Goal: Task Accomplishment & Management: Manage account settings

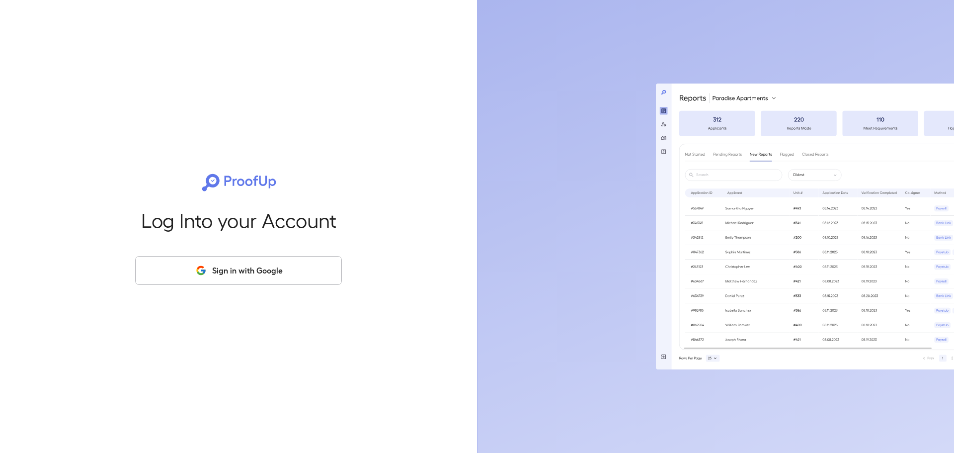
click at [209, 268] on button "Sign in with Google" at bounding box center [238, 270] width 207 height 29
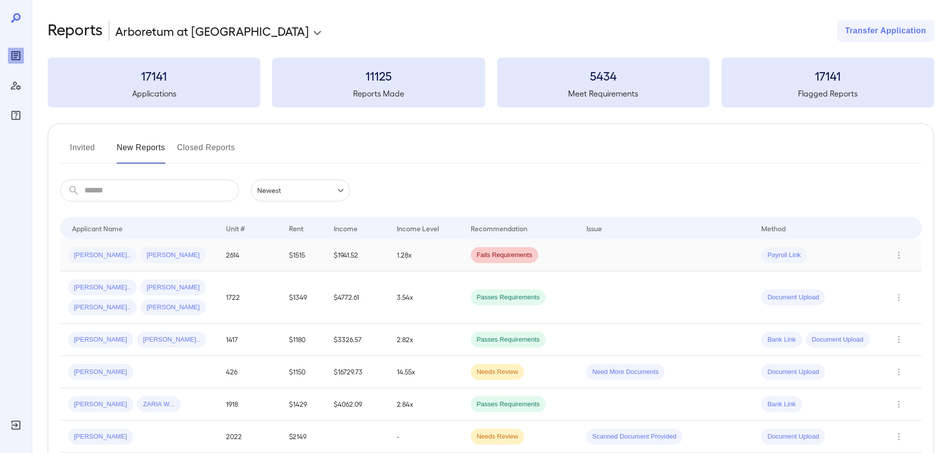
click at [345, 250] on td "$1941.52" at bounding box center [357, 255] width 63 height 32
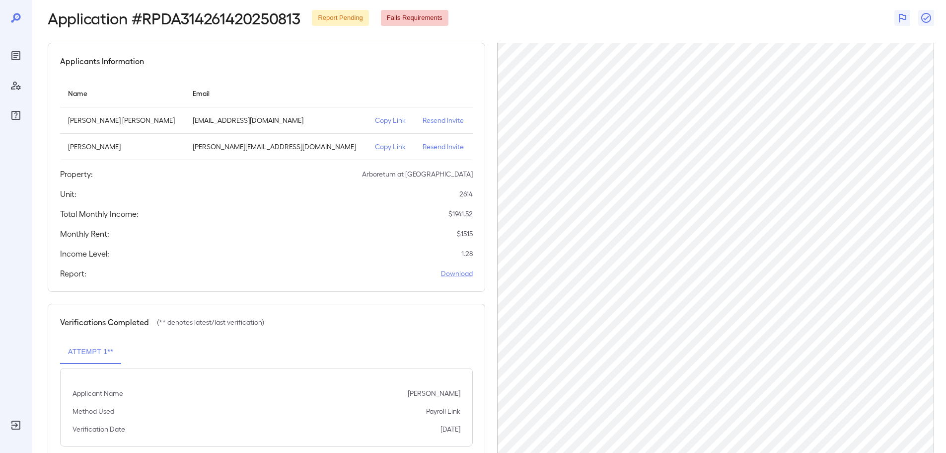
scroll to position [23, 0]
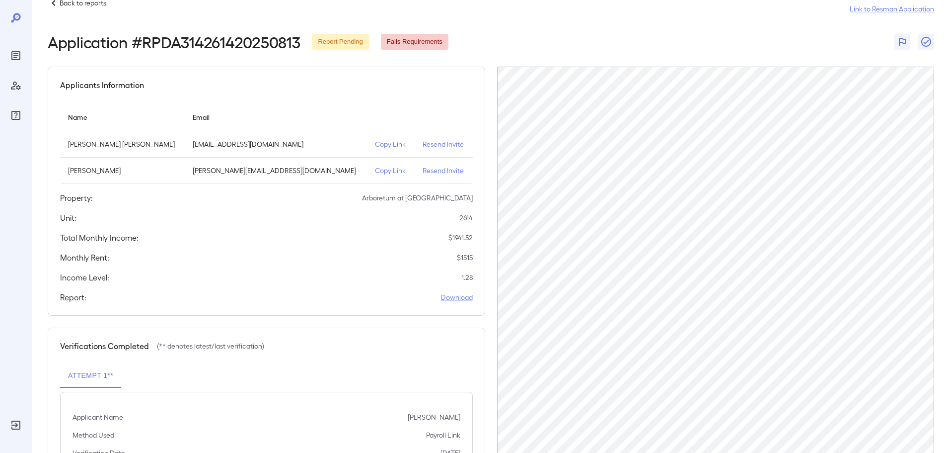
click at [423, 149] on p "Resend Invite" at bounding box center [444, 144] width 42 height 10
click at [100, 0] on p "Back to reports" at bounding box center [83, 3] width 47 height 10
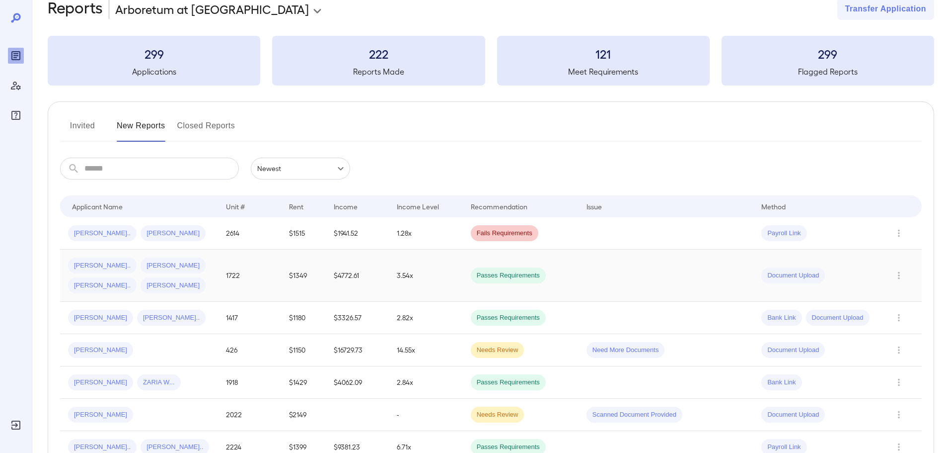
scroll to position [23, 0]
